Goal: Information Seeking & Learning: Find specific fact

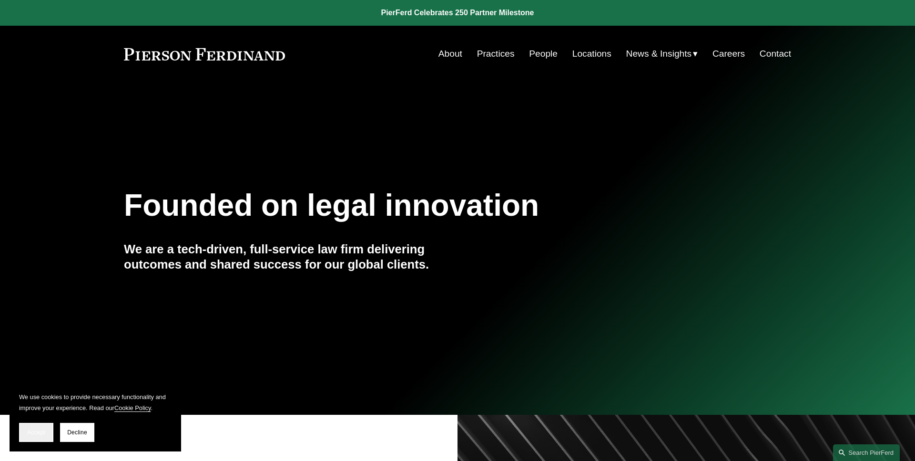
click at [40, 438] on button "Accept" at bounding box center [36, 432] width 34 height 19
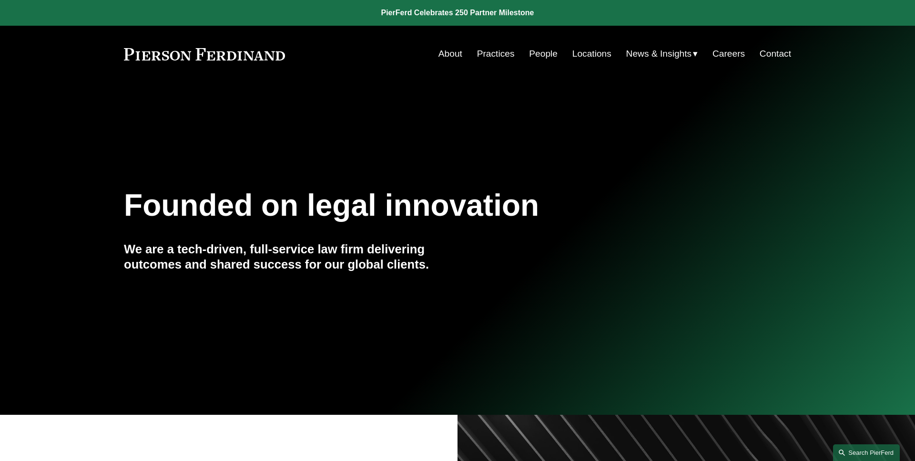
click at [855, 449] on link "Search this site" at bounding box center [866, 452] width 67 height 17
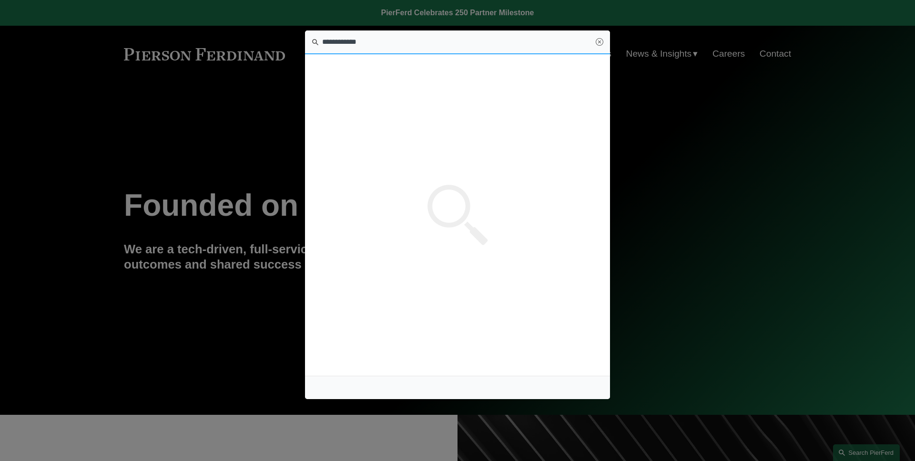
type input "**********"
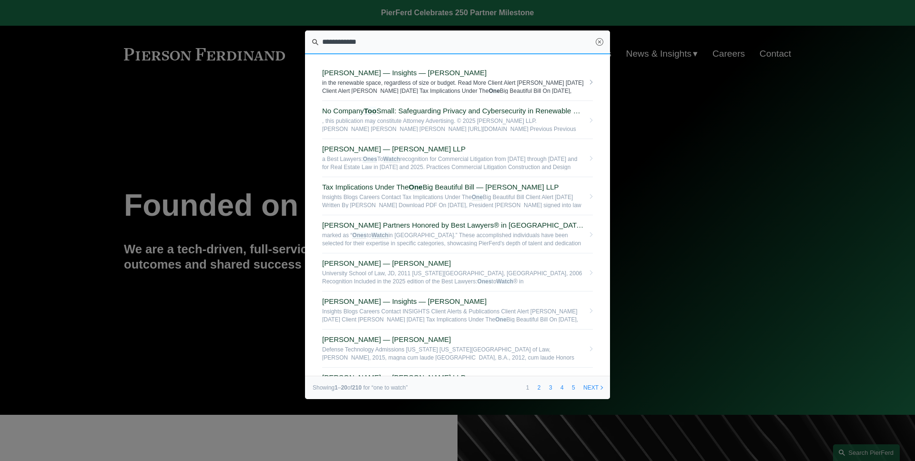
click at [412, 89] on span "in the renewable space, regardless of size or budget. Read More Client Alert Tr…" at bounding box center [453, 86] width 262 height 15
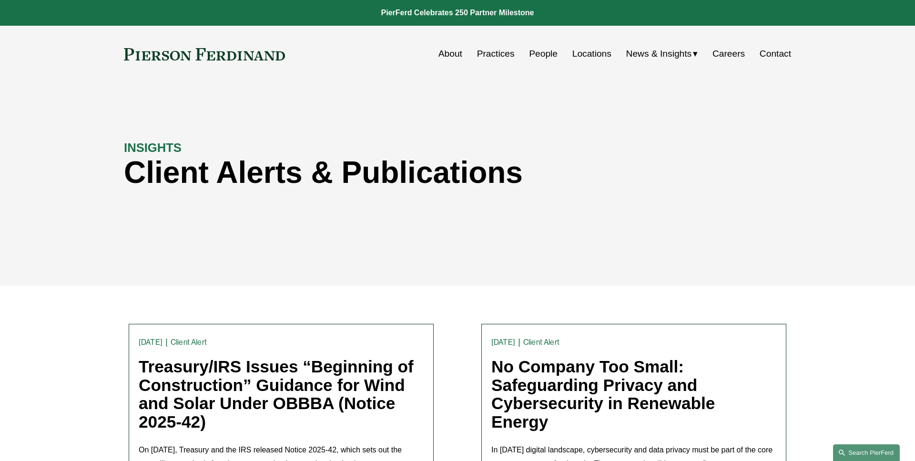
click at [884, 449] on link "Search this site" at bounding box center [866, 452] width 67 height 17
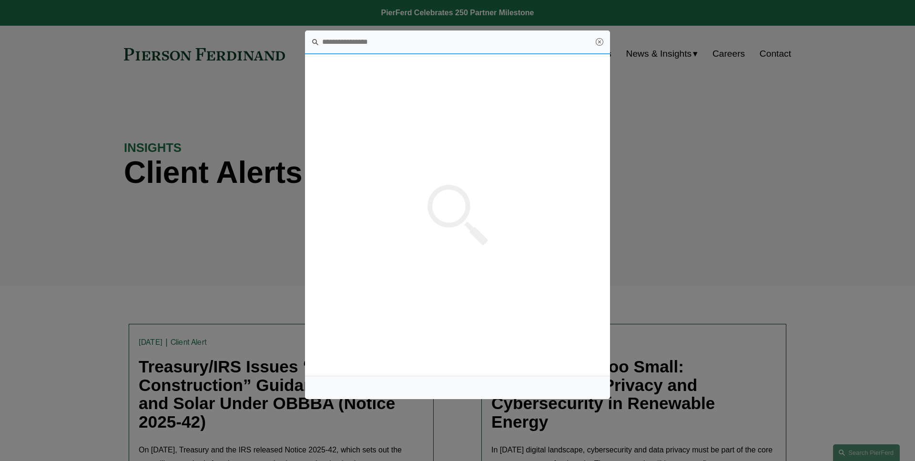
paste input "**********"
type input "**********"
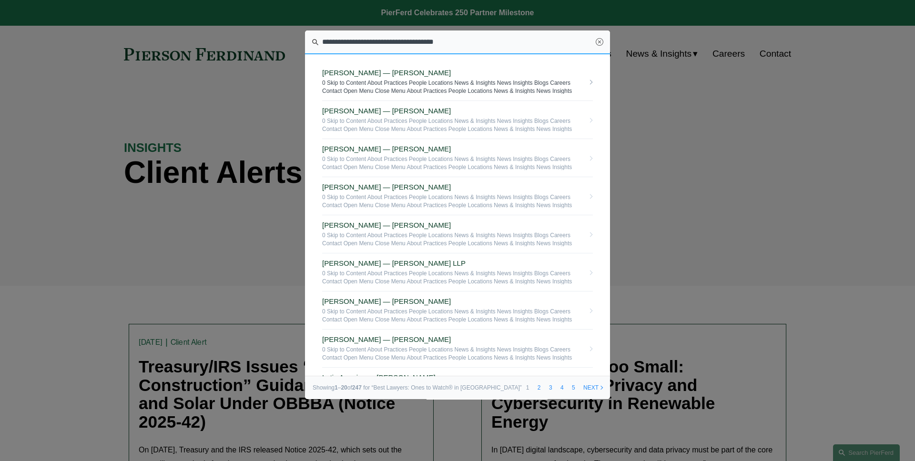
click at [360, 74] on span "Katie Ackels — Pierson Ferdinand LLP" at bounding box center [453, 73] width 262 height 9
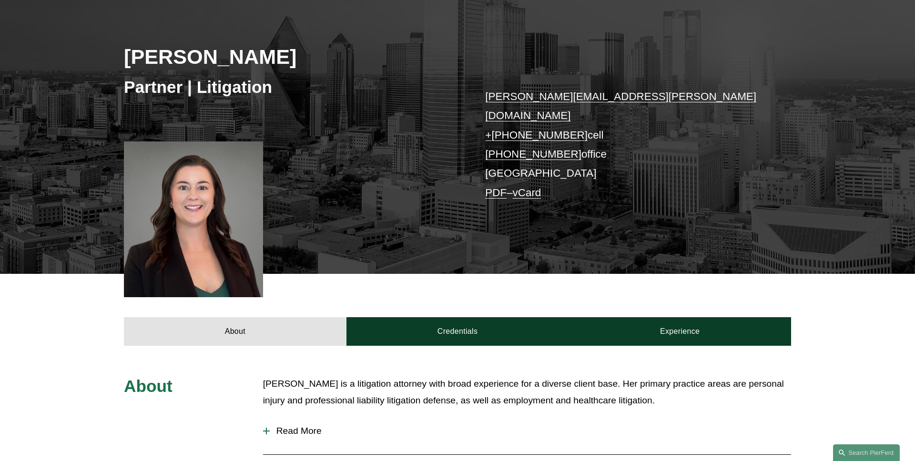
scroll to position [152, 0]
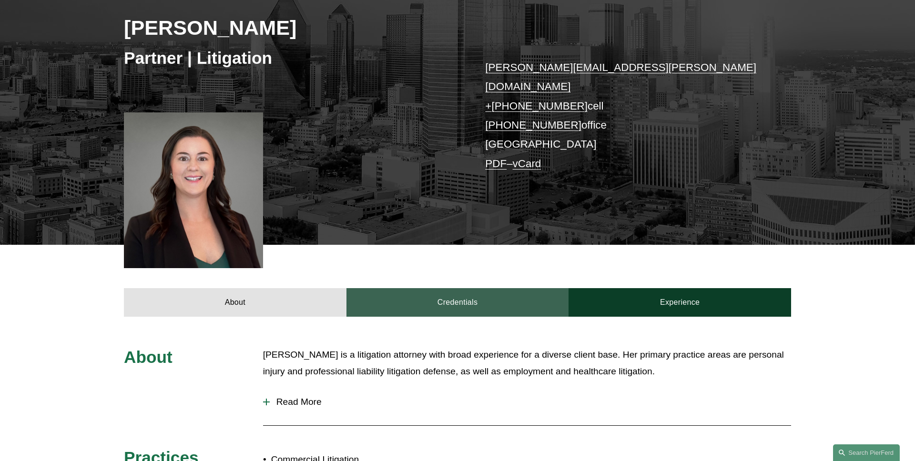
click at [404, 288] on link "Credentials" at bounding box center [457, 302] width 222 height 29
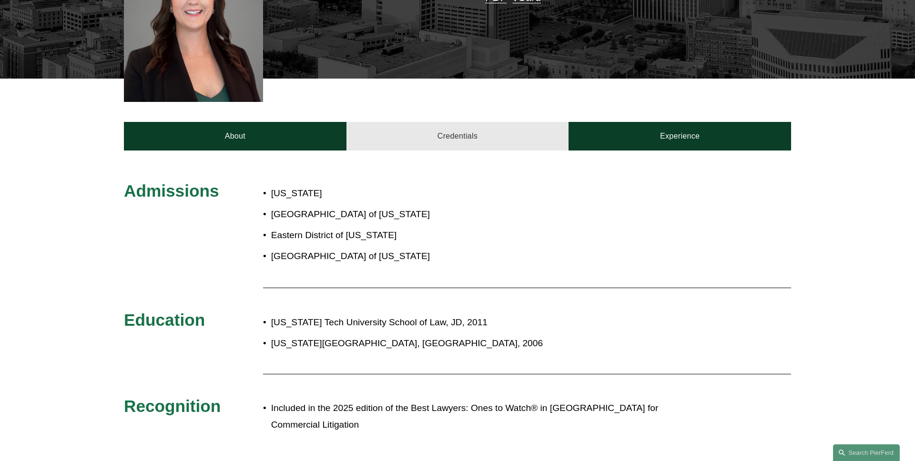
scroll to position [349, 0]
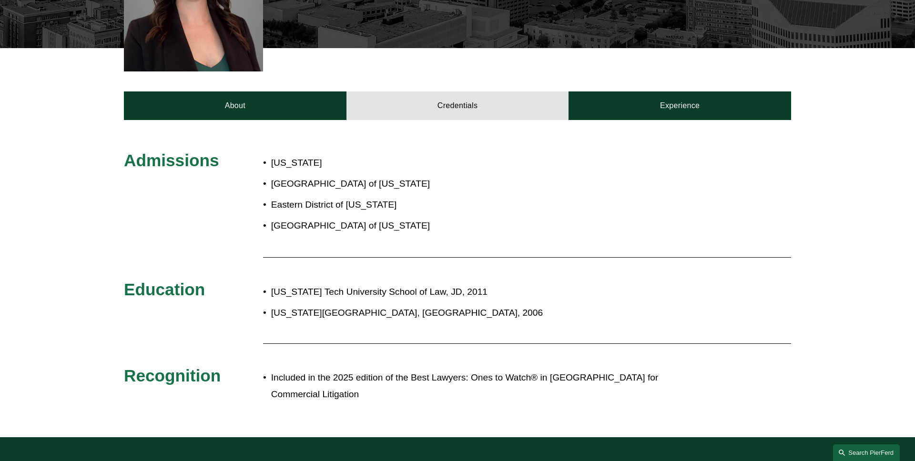
click at [850, 448] on link "Search this site" at bounding box center [866, 452] width 67 height 17
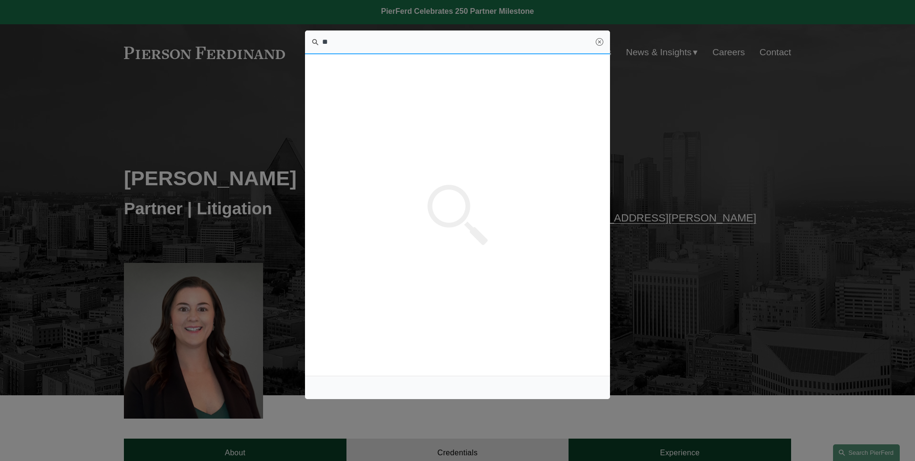
scroll to position [0, 0]
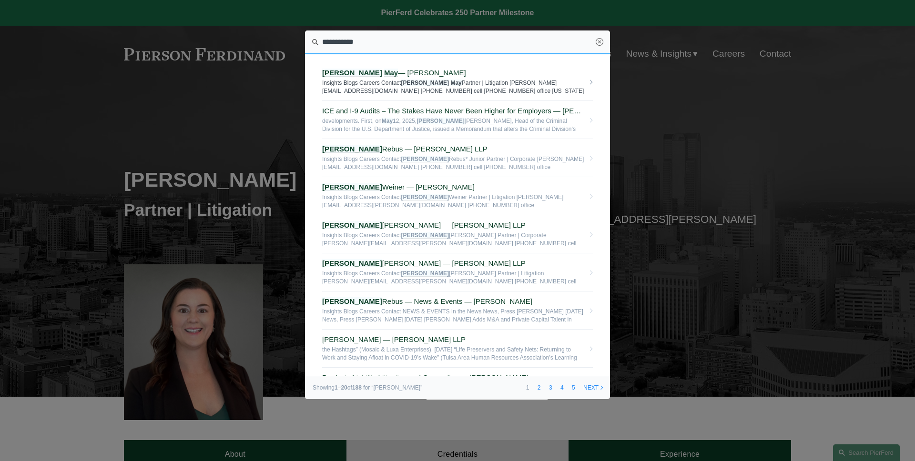
click at [405, 85] on span "Insights Blogs Careers Contact Matthew May Partner | Litigation matthew.may@pie…" at bounding box center [453, 86] width 262 height 15
click at [592, 42] on input "**********" at bounding box center [457, 42] width 305 height 24
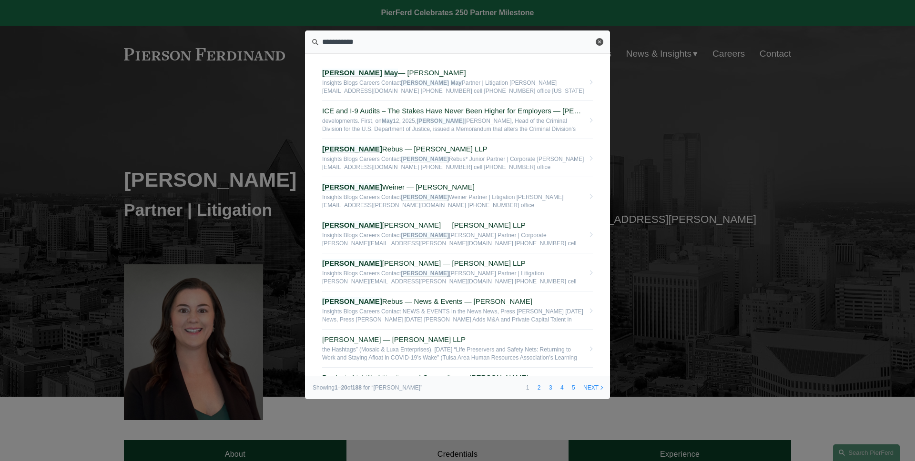
click at [598, 42] on link "Close" at bounding box center [599, 42] width 8 height 8
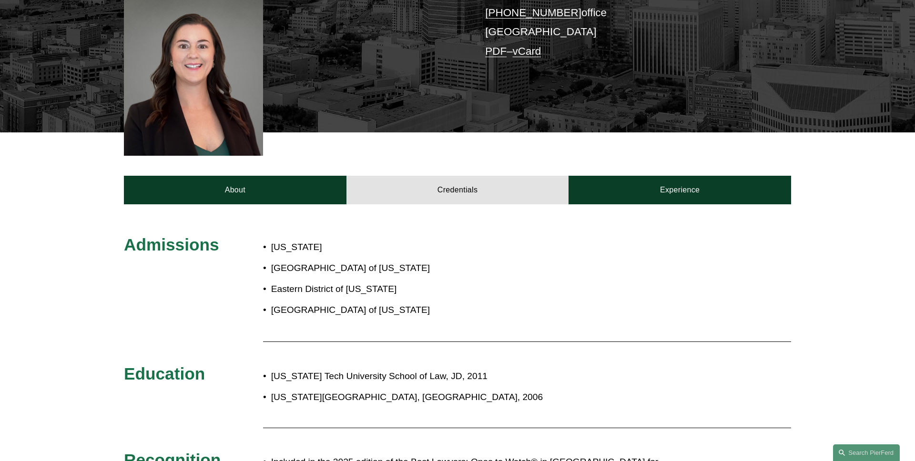
scroll to position [353, 0]
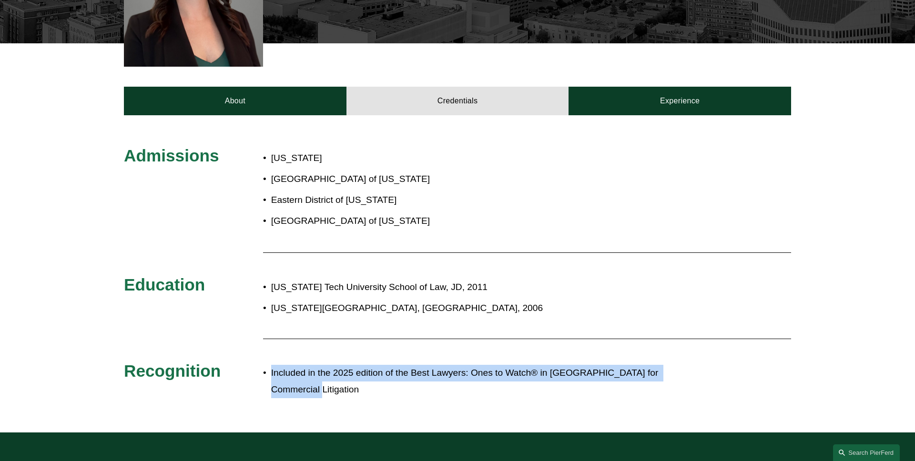
drag, startPoint x: 717, startPoint y: 362, endPoint x: 272, endPoint y: 364, distance: 444.9
click at [272, 364] on div "Admissions Texas Northern District of Texas Eastern District of Texas Western D…" at bounding box center [457, 273] width 915 height 257
copy p "Included in the 2025 edition of the Best Lawyers: Ones to Watch® in America for…"
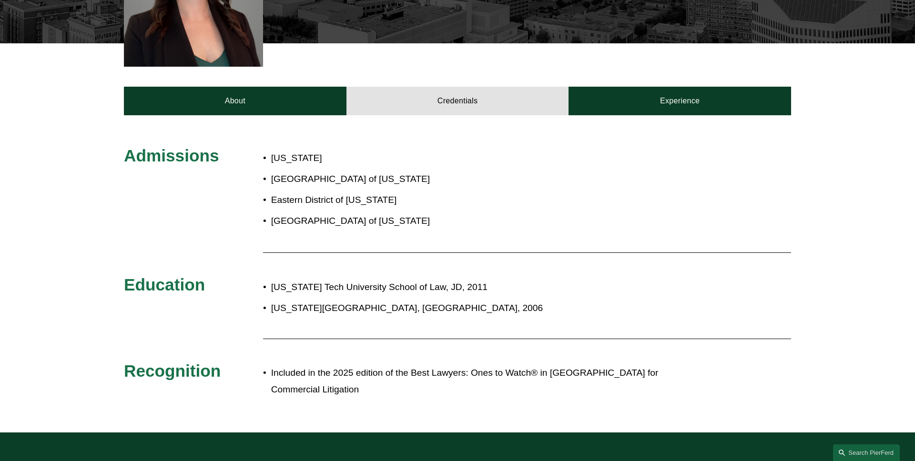
click at [286, 382] on div "Admissions Texas Northern District of Texas Eastern District of Texas Western D…" at bounding box center [457, 273] width 915 height 317
click at [856, 452] on link "Search this site" at bounding box center [866, 452] width 67 height 17
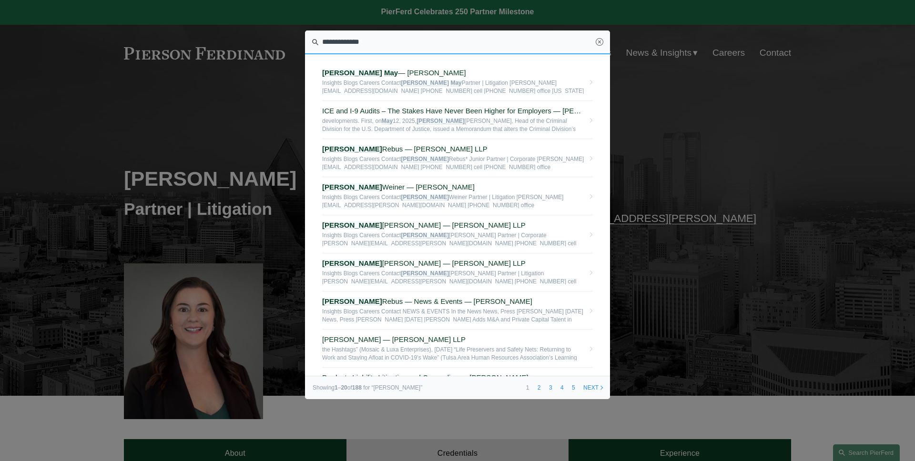
scroll to position [0, 0]
type input "*"
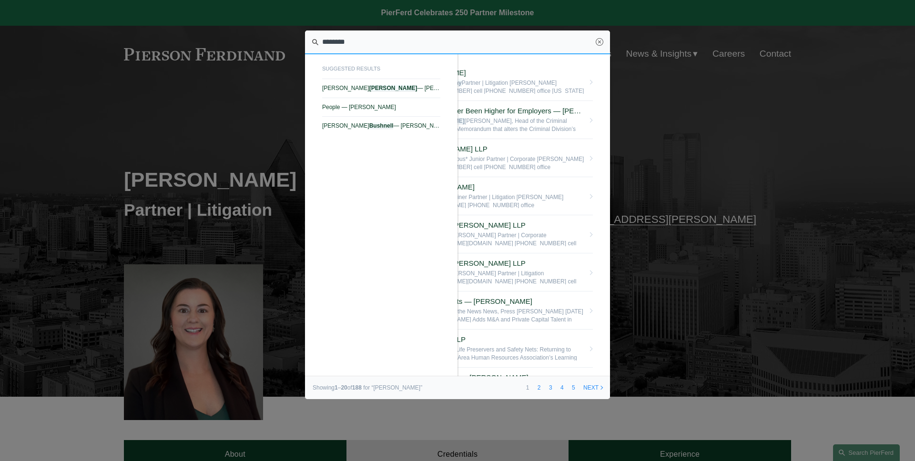
type input "********"
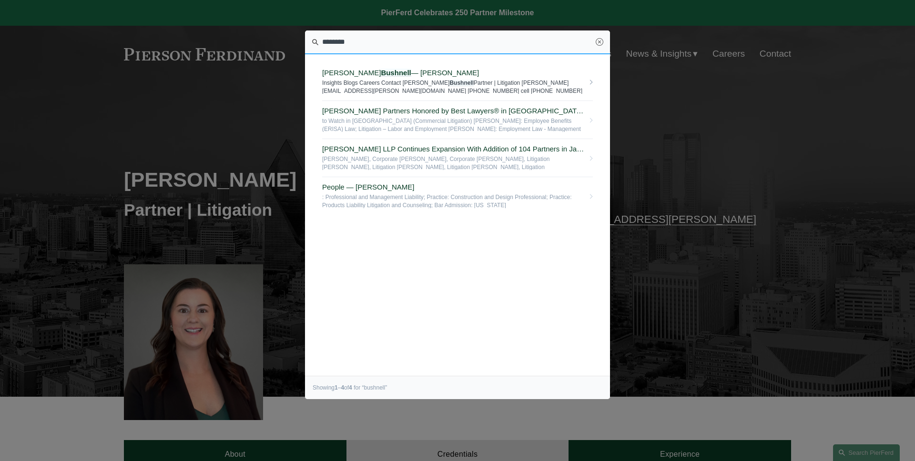
click at [398, 91] on span "Insights Blogs Careers Contact Vincent Bushnell Partner | Litigation vincent.bu…" at bounding box center [453, 86] width 262 height 15
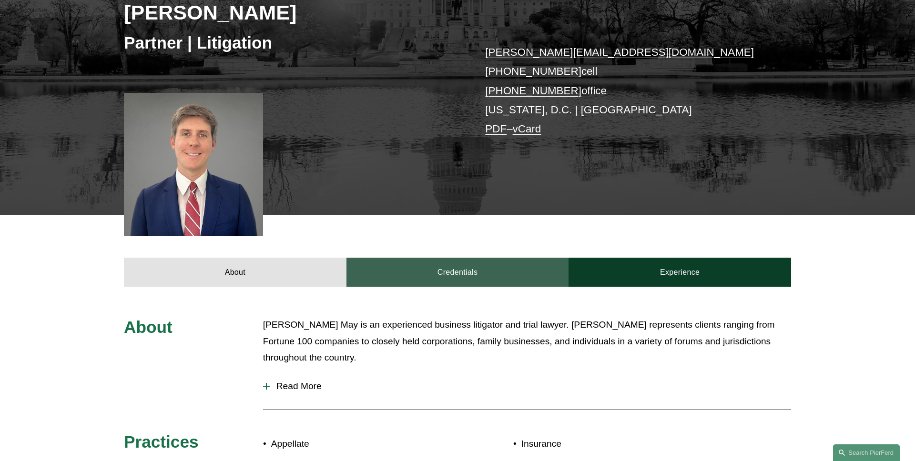
click at [405, 264] on link "Credentials" at bounding box center [457, 272] width 222 height 29
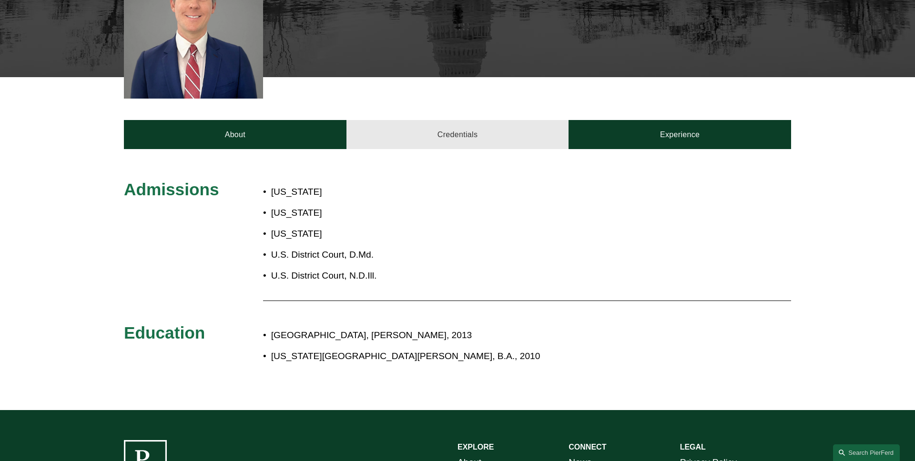
scroll to position [272, 0]
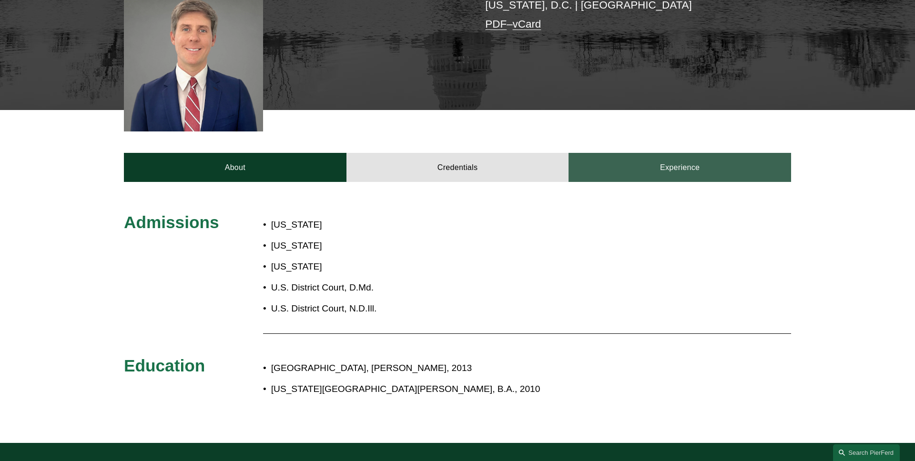
click at [619, 170] on link "Experience" at bounding box center [679, 167] width 222 height 29
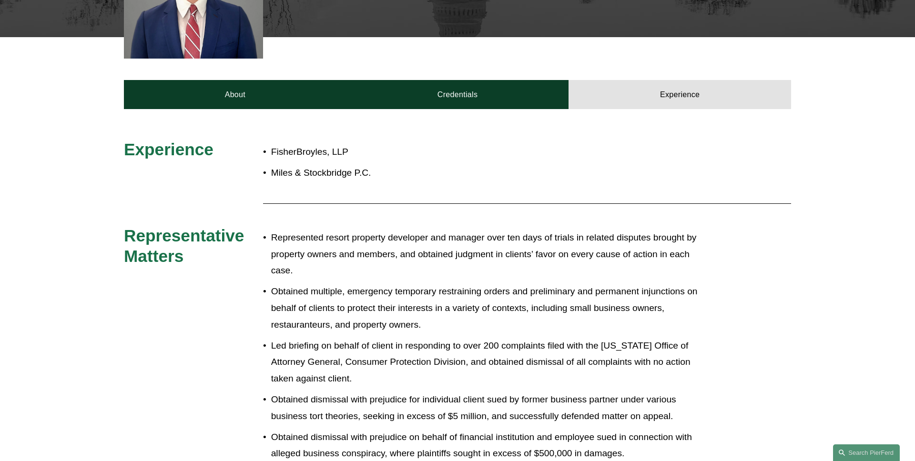
scroll to position [275, 0]
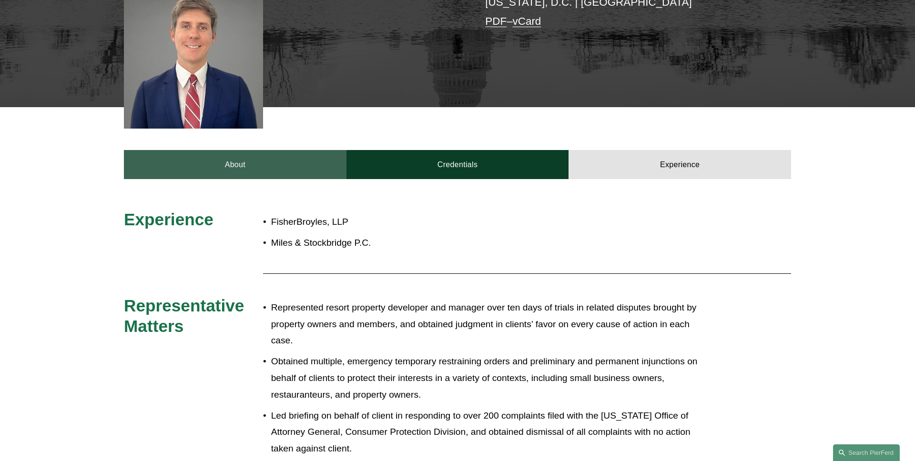
click at [254, 167] on link "About" at bounding box center [235, 164] width 222 height 29
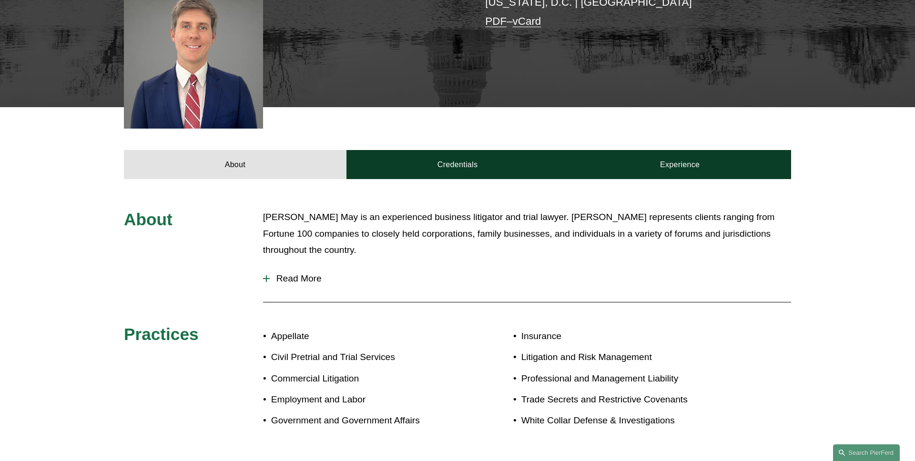
click at [281, 279] on span "Read More" at bounding box center [530, 278] width 521 height 10
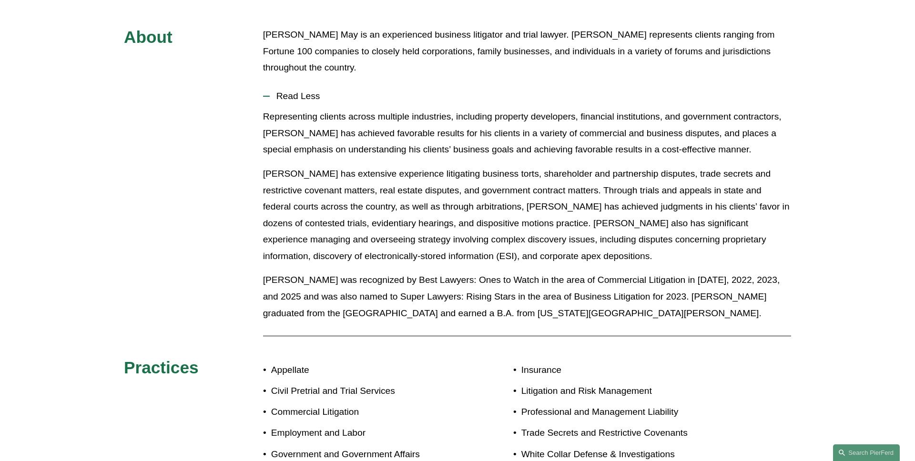
scroll to position [398, 0]
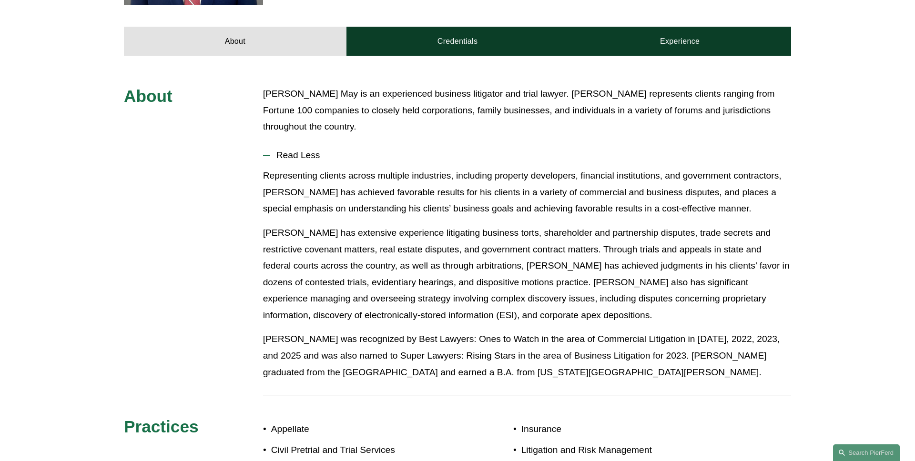
click at [294, 160] on span "Read Less" at bounding box center [530, 155] width 521 height 10
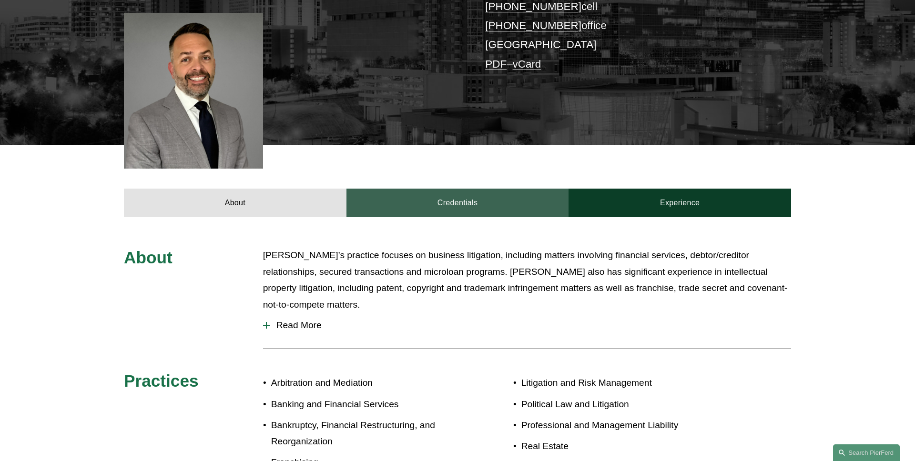
click at [437, 197] on link "Credentials" at bounding box center [457, 203] width 222 height 29
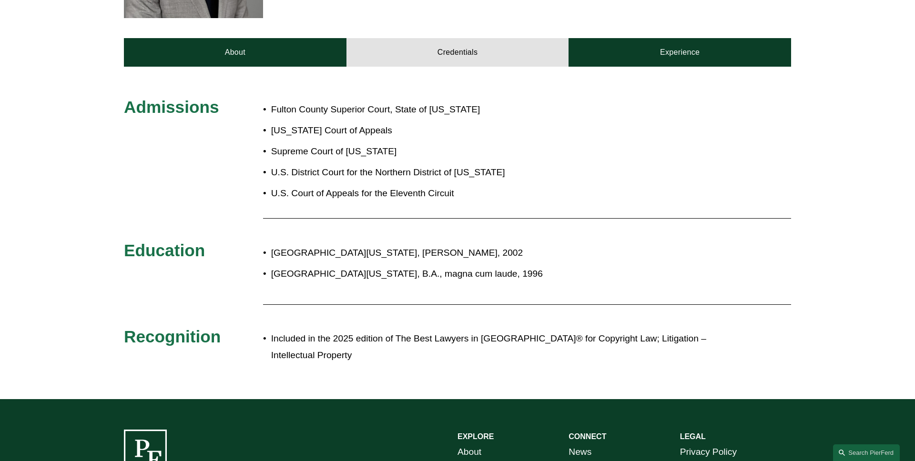
scroll to position [403, 0]
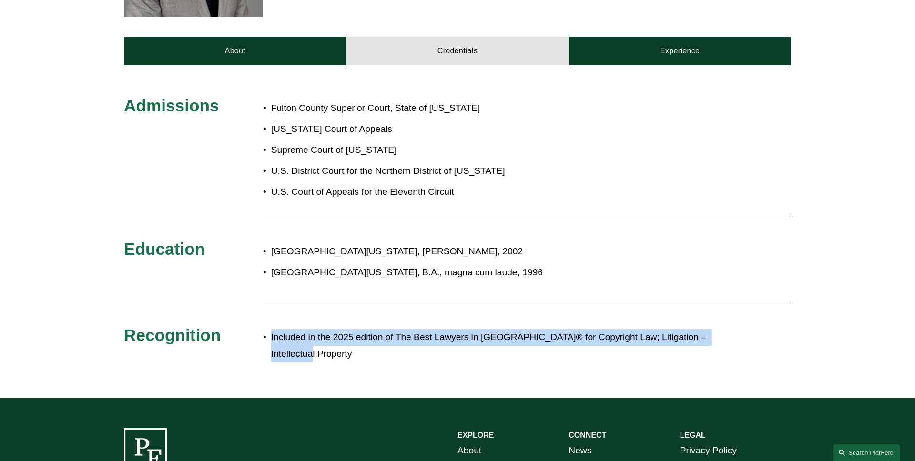
drag, startPoint x: 300, startPoint y: 337, endPoint x: 271, endPoint y: 325, distance: 31.7
click at [271, 329] on p "Included in the 2025 edition of The Best Lawyers in [GEOGRAPHIC_DATA]® for Copy…" at bounding box center [489, 345] width 436 height 33
copy p "Included in the 2025 edition of The Best Lawyers in [GEOGRAPHIC_DATA]® for Copy…"
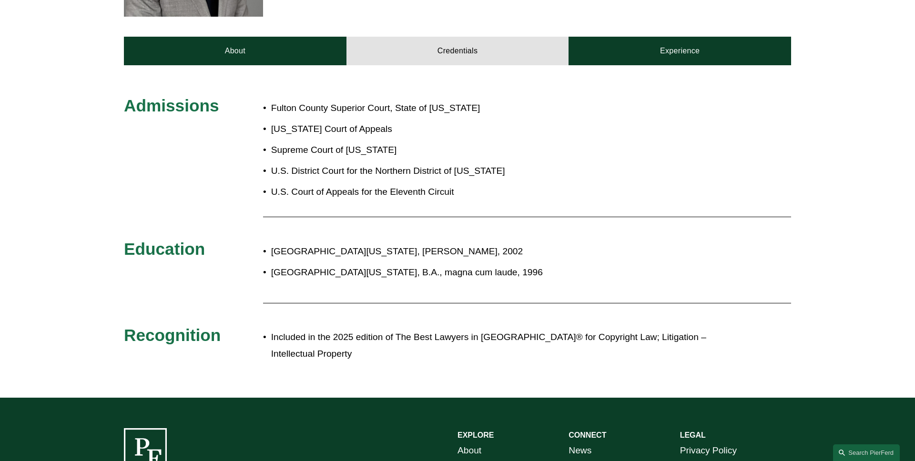
click at [259, 307] on div "Admissions Fulton County Superior Court, State of [US_STATE] [US_STATE] Court o…" at bounding box center [457, 231] width 915 height 272
